Goal: Information Seeking & Learning: Learn about a topic

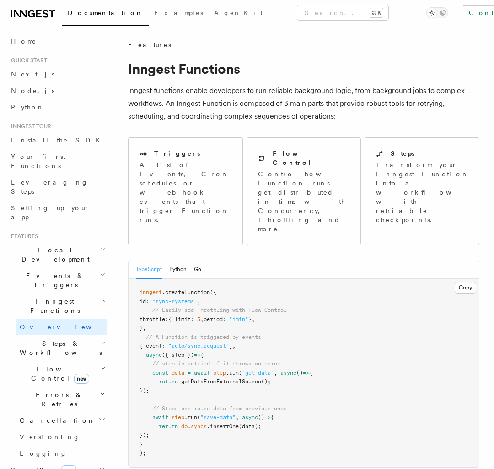
click at [57, 245] on span "Local Development" at bounding box center [53, 254] width 92 height 18
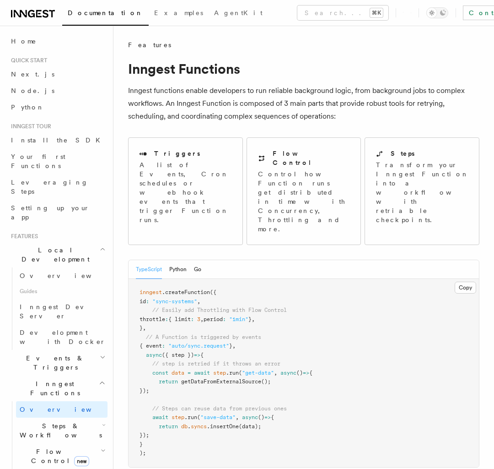
click at [57, 245] on span "Local Development" at bounding box center [53, 254] width 92 height 18
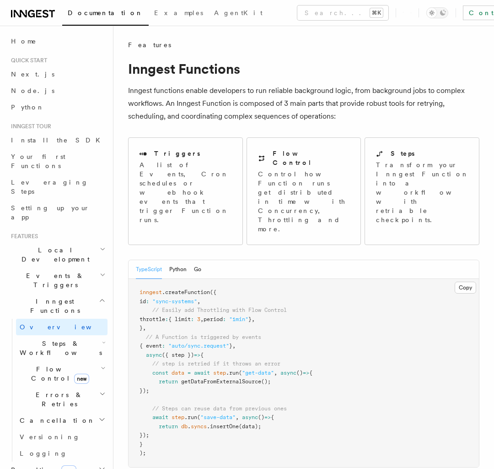
click at [57, 245] on span "Local Development" at bounding box center [53, 254] width 92 height 18
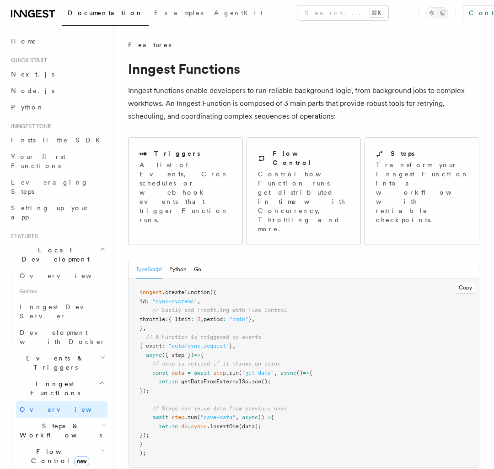
click at [57, 274] on span "Events & Triggers" at bounding box center [53, 362] width 92 height 18
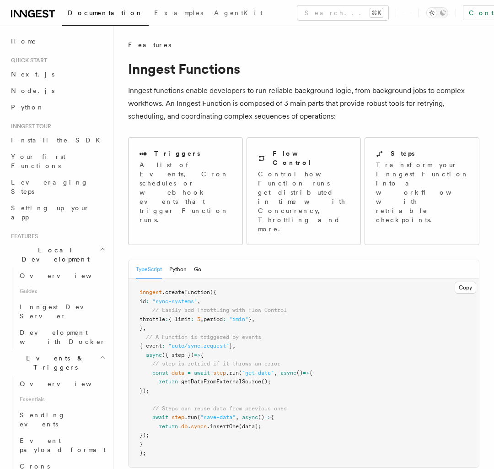
click at [57, 245] on span "Local Development" at bounding box center [53, 254] width 92 height 18
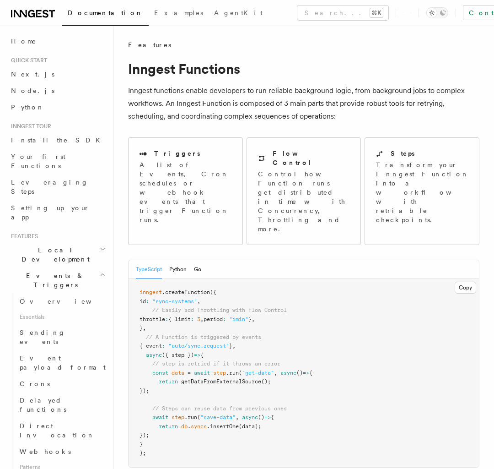
click at [57, 271] on span "Events & Triggers" at bounding box center [53, 280] width 92 height 18
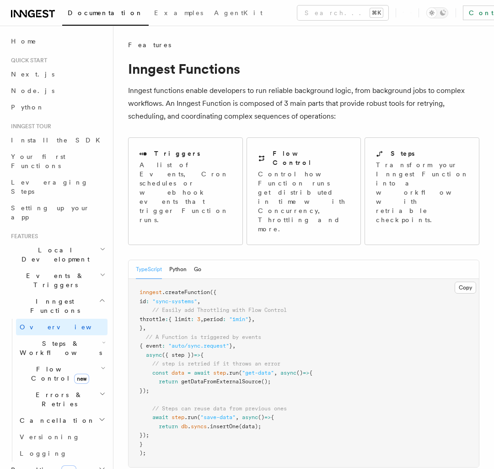
click at [62, 274] on span "Steps & Workflows" at bounding box center [59, 348] width 86 height 18
click at [57, 245] on span "Local Development" at bounding box center [53, 254] width 92 height 18
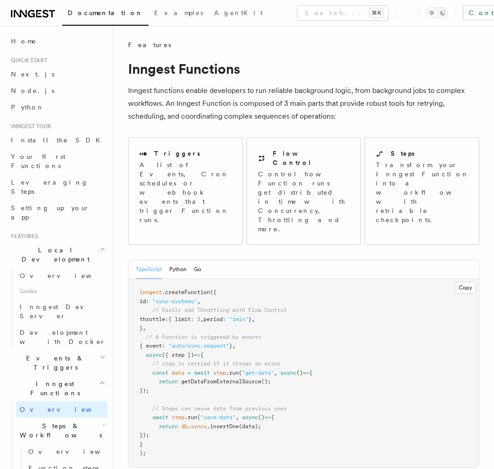
click at [57, 245] on span "Local Development" at bounding box center [53, 254] width 92 height 18
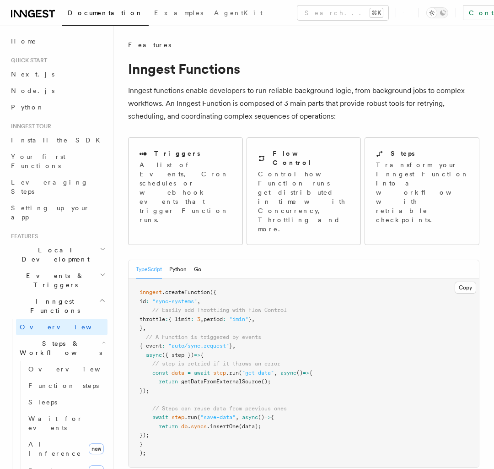
click at [57, 245] on span "Local Development" at bounding box center [53, 254] width 92 height 18
